Goal: Transaction & Acquisition: Purchase product/service

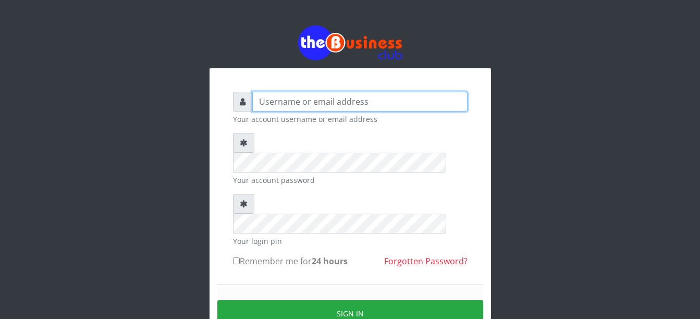
type input "Busybrain2"
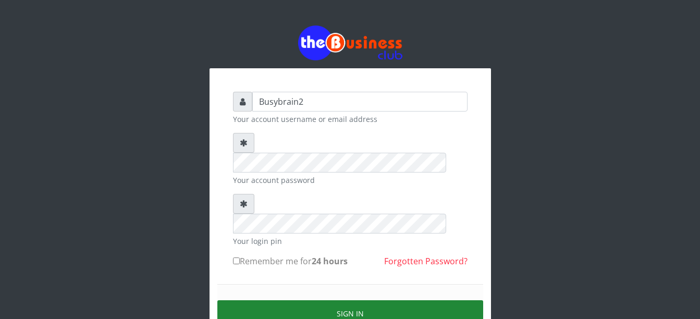
click at [351, 300] on button "Sign in" at bounding box center [350, 313] width 266 height 27
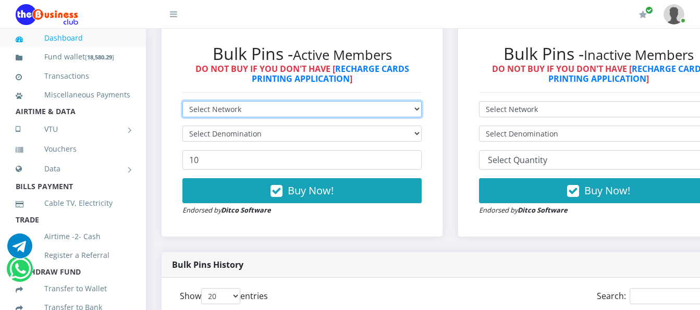
click at [318, 101] on select "Select Network MTN Globacom 9Mobile Airtel" at bounding box center [301, 109] width 239 height 16
select select "Airtel"
click at [182, 101] on select "Select Network MTN Globacom 9Mobile Airtel" at bounding box center [301, 109] width 239 height 16
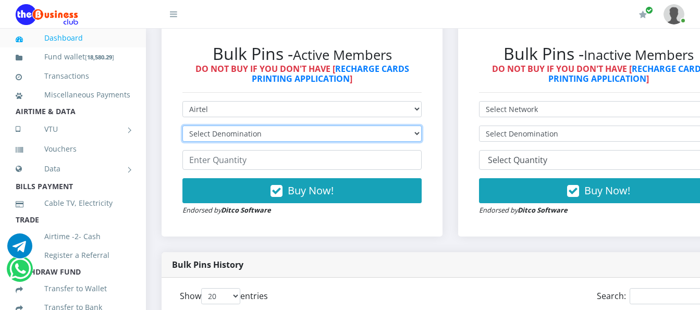
click at [313, 126] on select "Select Denomination Airtel NGN100 - ₦96.38 Airtel NGN200 - ₦192.76 Airtel NGN50…" at bounding box center [301, 134] width 239 height 16
select select "96.38-100"
click at [182, 126] on select "Select Denomination Airtel NGN100 - ₦96.38 Airtel NGN200 - ₦192.76 Airtel NGN50…" at bounding box center [301, 134] width 239 height 16
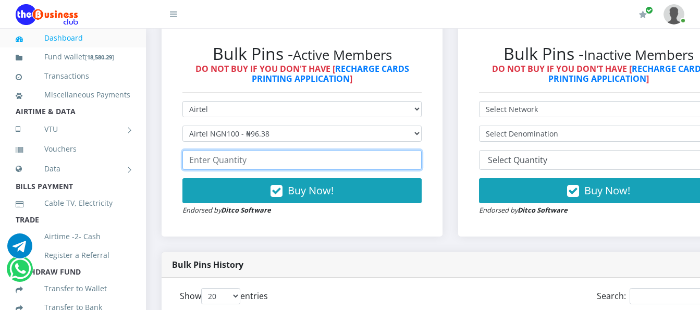
click at [303, 152] on input "number" at bounding box center [301, 160] width 239 height 20
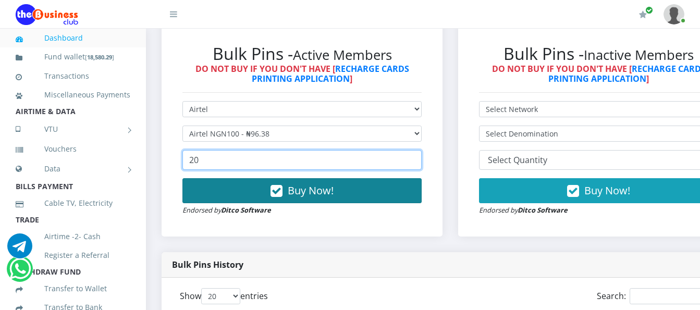
type input "20"
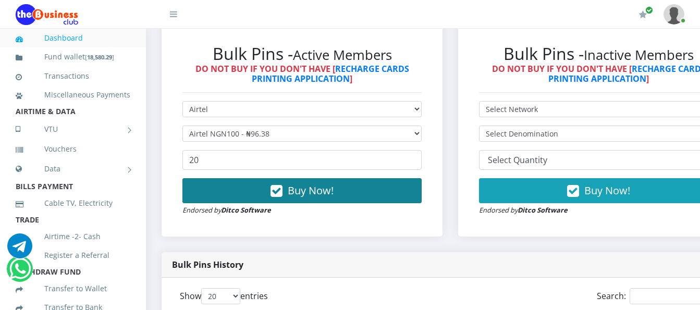
click at [339, 188] on button "Buy Now!" at bounding box center [301, 190] width 239 height 25
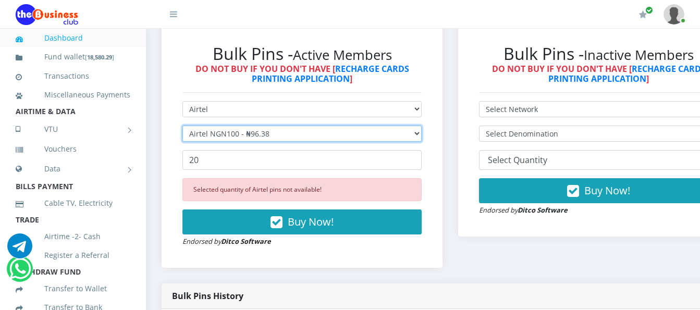
click at [422, 126] on select "Select Denomination Airtel NGN100 - ₦96.38 Airtel NGN200 - ₦192.76 Airtel NGN50…" at bounding box center [301, 134] width 239 height 16
select select "192.76-200"
click at [182, 126] on select "Select Denomination Airtel NGN100 - ₦96.38 Airtel NGN200 - ₦192.76 Airtel NGN50…" at bounding box center [301, 134] width 239 height 16
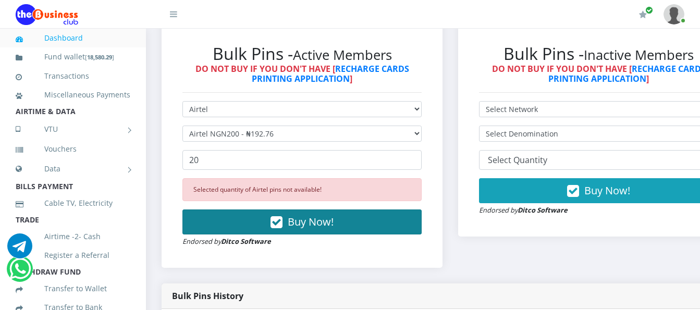
click at [422, 210] on button "Buy Now!" at bounding box center [301, 222] width 239 height 25
